Goal: Task Accomplishment & Management: Use online tool/utility

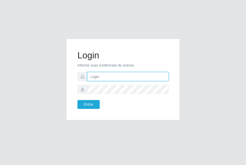
click at [111, 78] on input "text" at bounding box center [127, 76] width 81 height 9
type input "[EMAIL_ADDRESS][DOMAIN_NAME]"
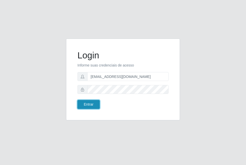
click at [82, 106] on button "Entrar" at bounding box center [89, 104] width 22 height 9
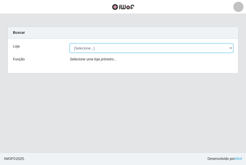
click at [149, 46] on select "[Selecione...] Extremoz Supermercados" at bounding box center [151, 48] width 163 height 9
select select "519"
click at [70, 44] on select "[Selecione...] Extremoz Supermercados" at bounding box center [151, 48] width 163 height 9
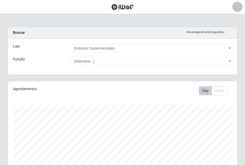
scroll to position [113, 0]
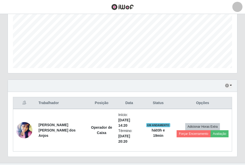
click at [236, 48] on div "Agendamentos Day Month" at bounding box center [122, 20] width 229 height 105
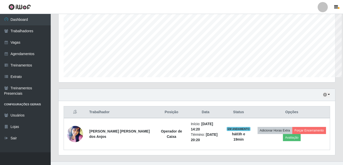
scroll to position [253376, 253205]
